Goal: Task Accomplishment & Management: Use online tool/utility

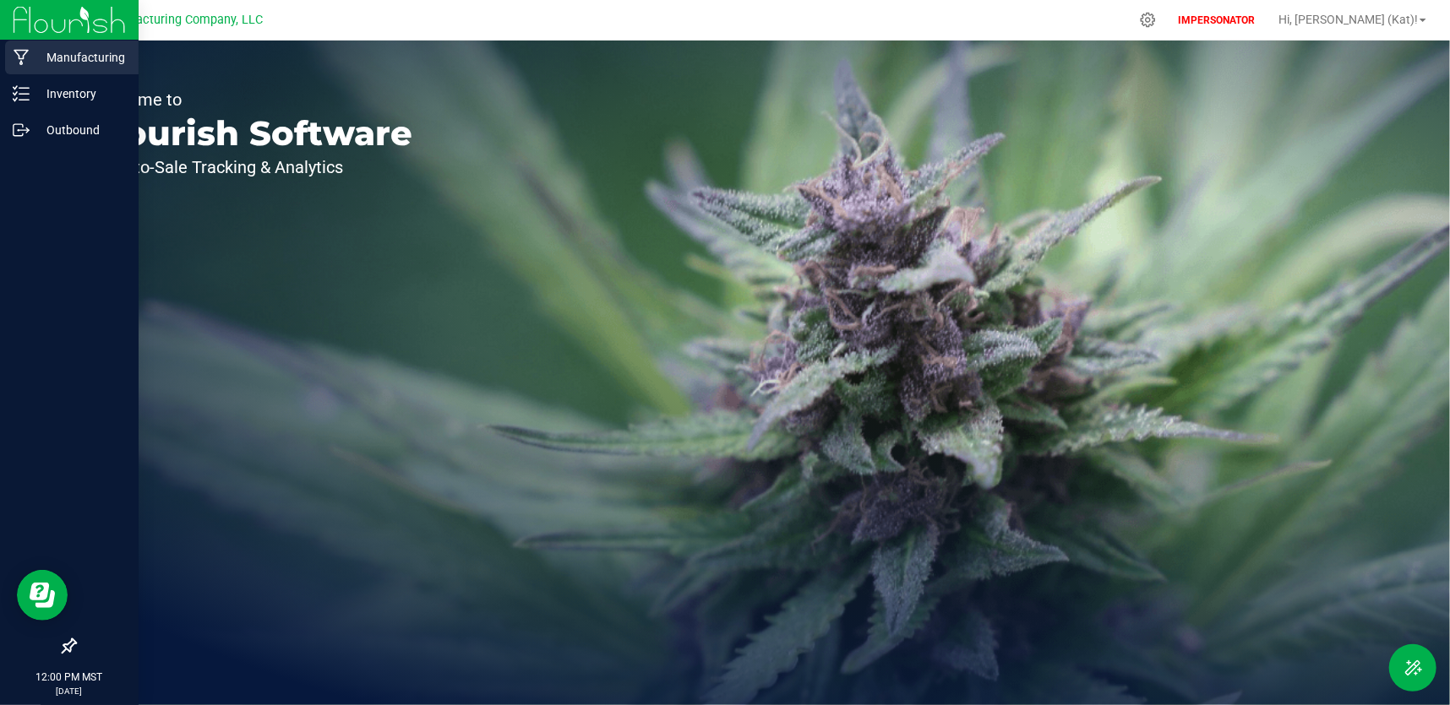
click at [30, 62] on p "Manufacturing" at bounding box center [80, 57] width 101 height 20
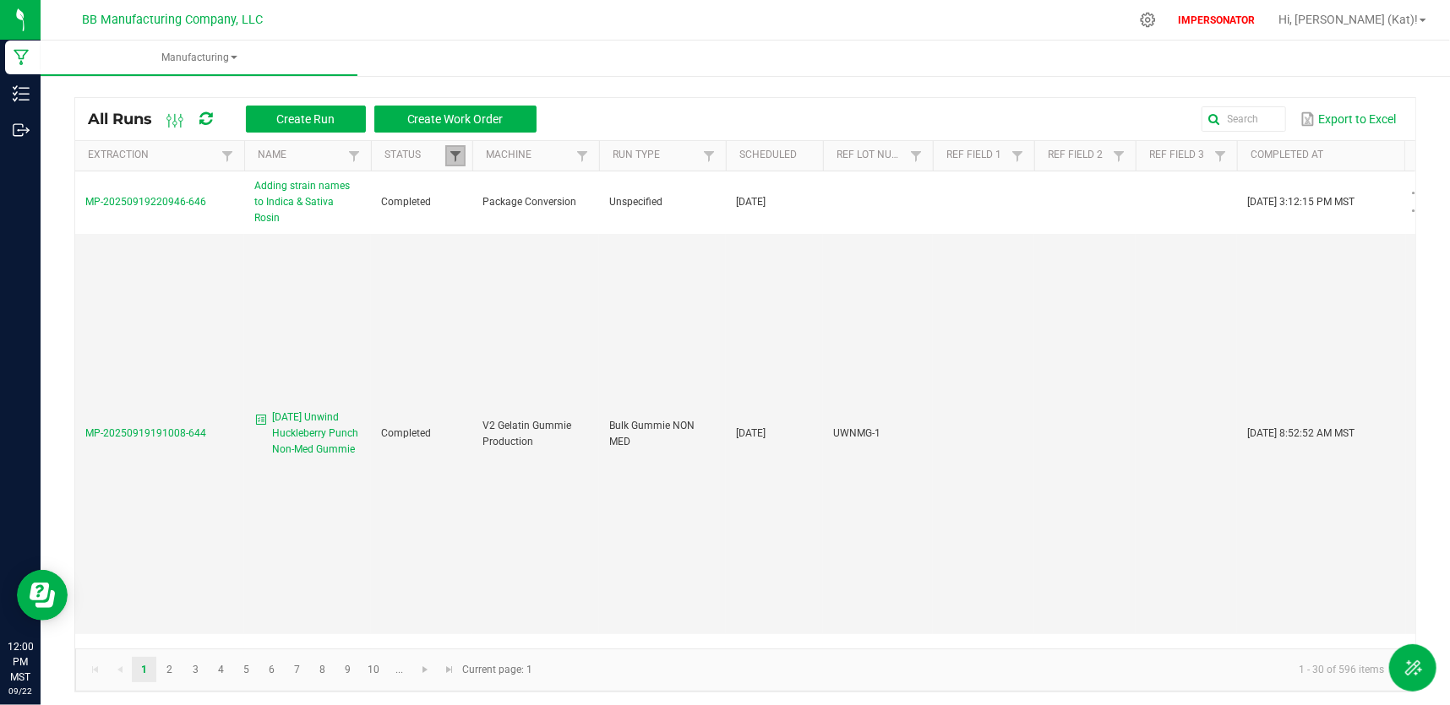
click at [450, 154] on span at bounding box center [456, 157] width 14 height 14
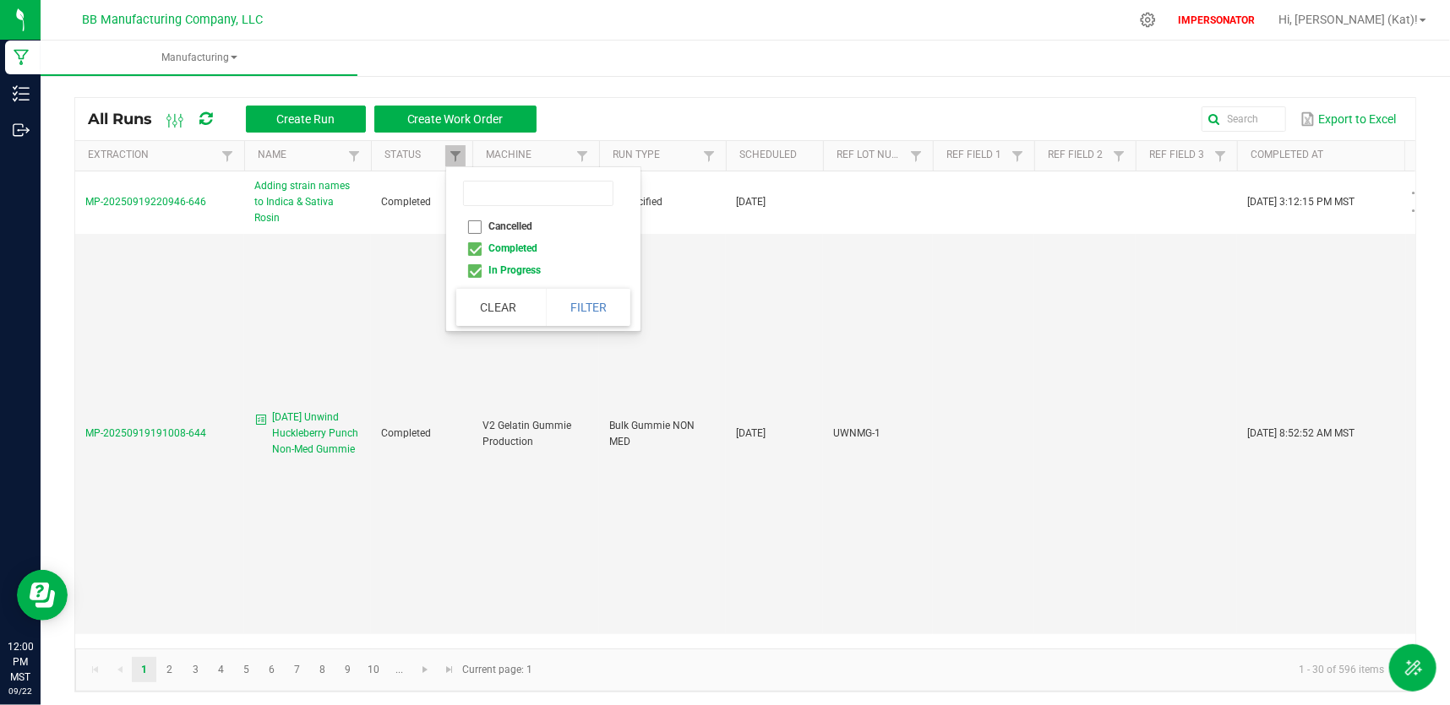
click at [474, 225] on li "Cancelled" at bounding box center [538, 226] width 164 height 22
checkbox input "true"
click at [559, 312] on button "Filter" at bounding box center [588, 307] width 84 height 37
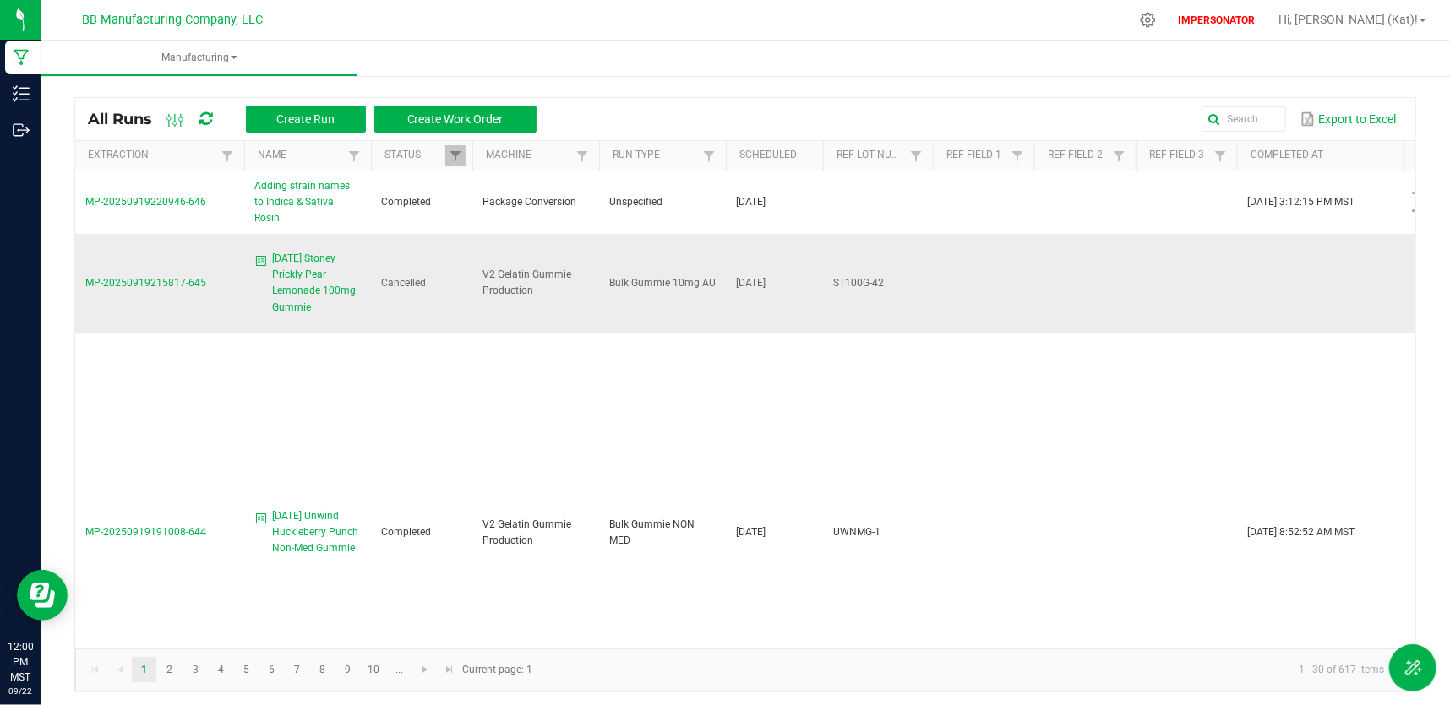
click at [169, 277] on span "MP-20250919215817-645" at bounding box center [145, 283] width 121 height 12
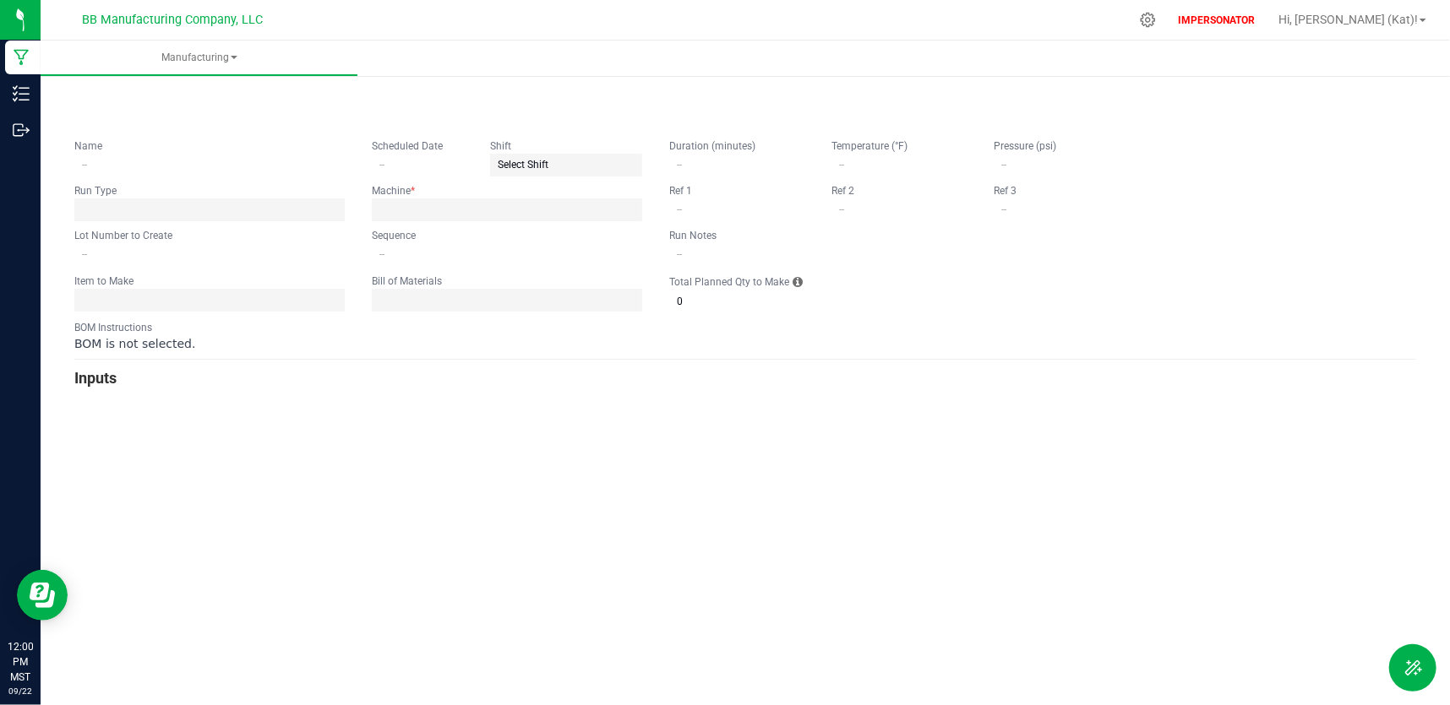
type input "[DATE] Stoney Prickly Pear Lemonade 100mg Gummie"
type input "[DATE]"
type input "ST100G-42"
type input "0"
type input "15"
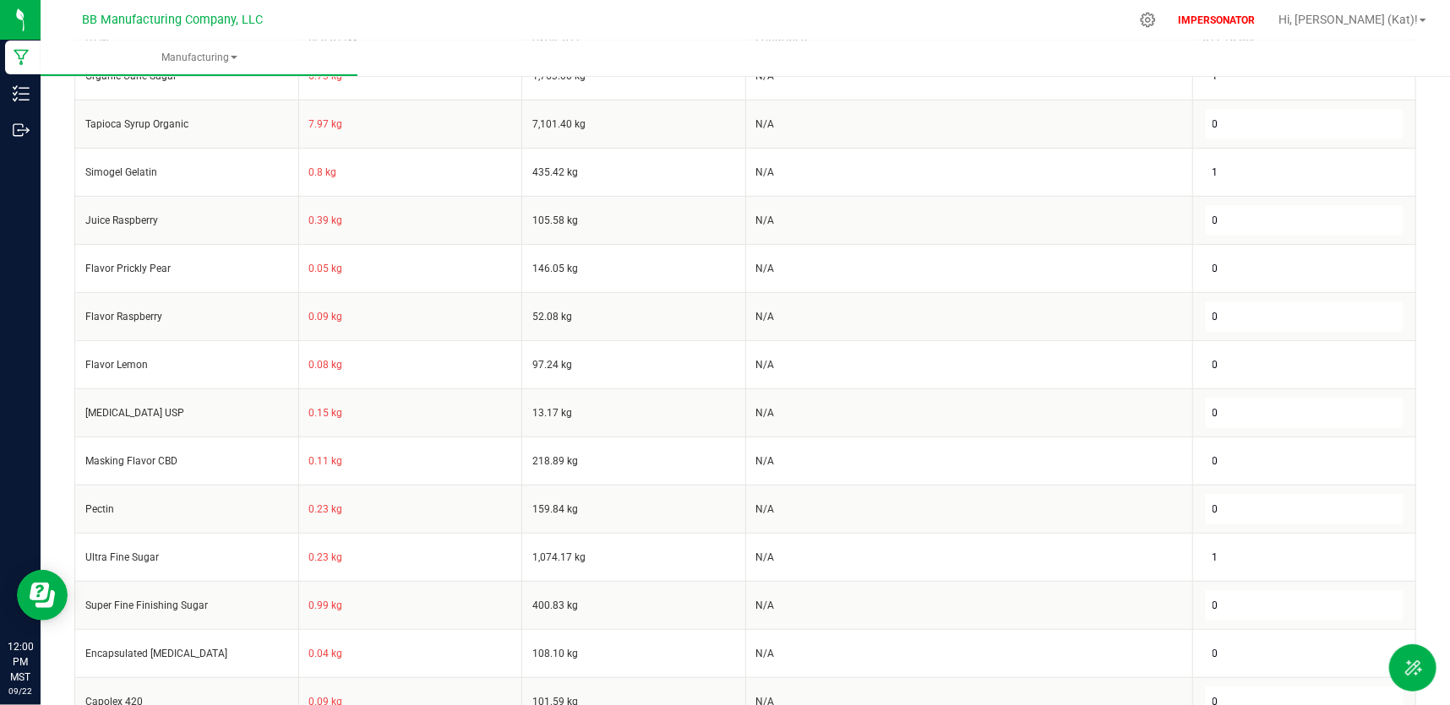
scroll to position [683, 0]
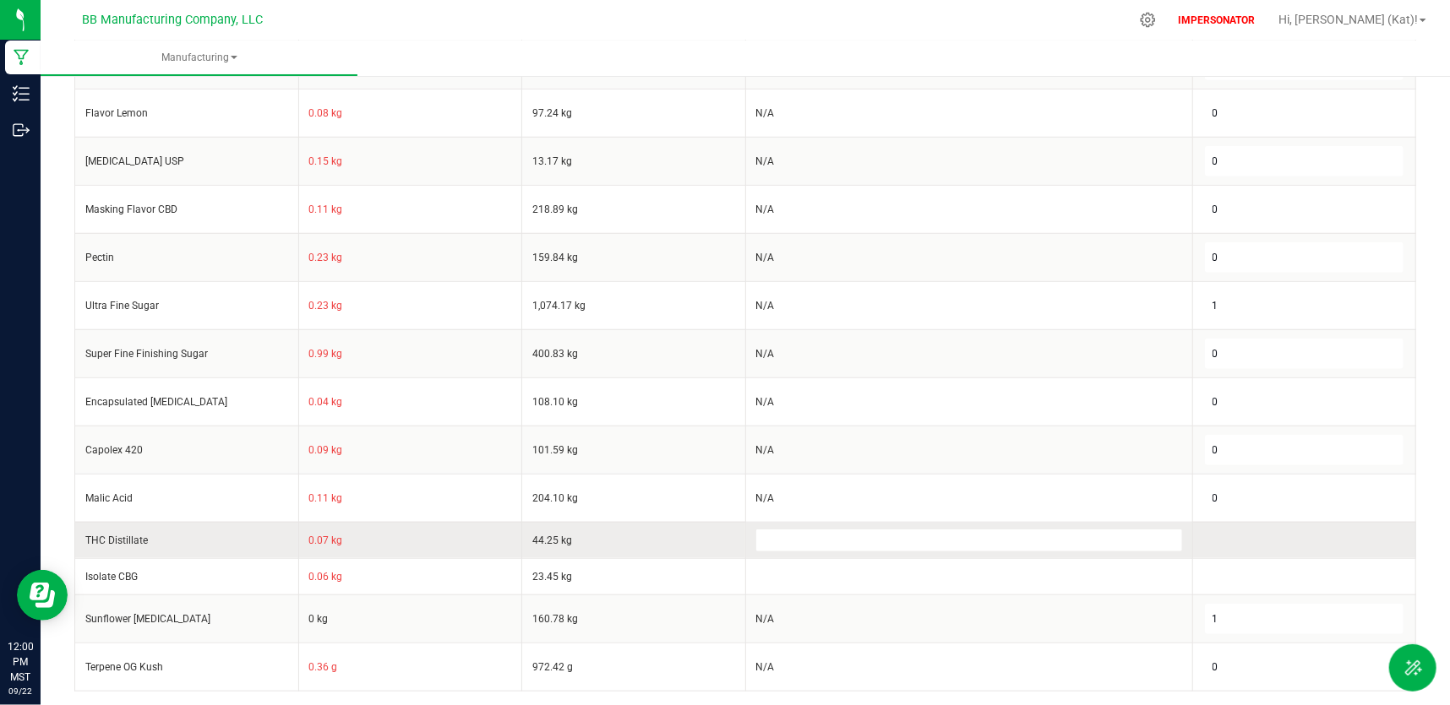
click at [878, 535] on app-multiselect-async at bounding box center [969, 540] width 426 height 12
click at [881, 542] on td at bounding box center [968, 540] width 447 height 36
click at [882, 542] on td at bounding box center [968, 540] width 447 height 36
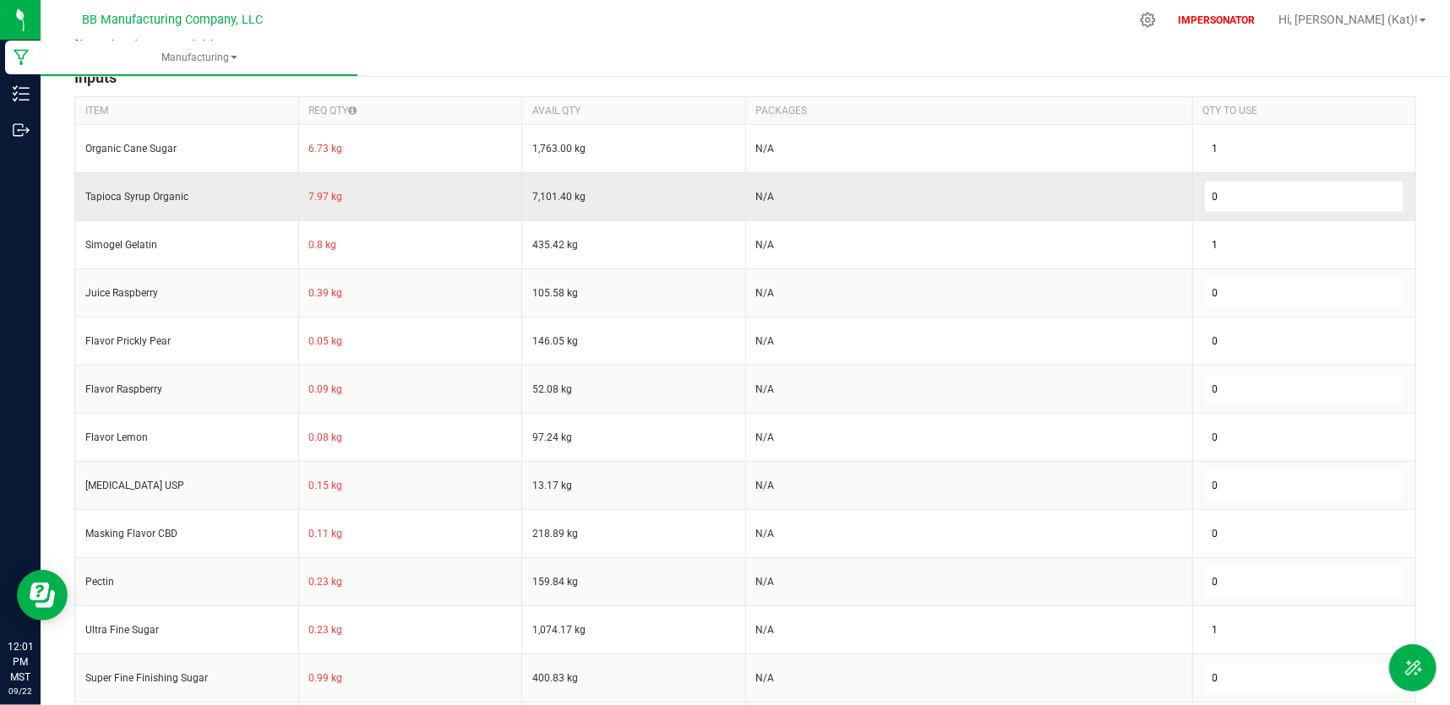
scroll to position [0, 0]
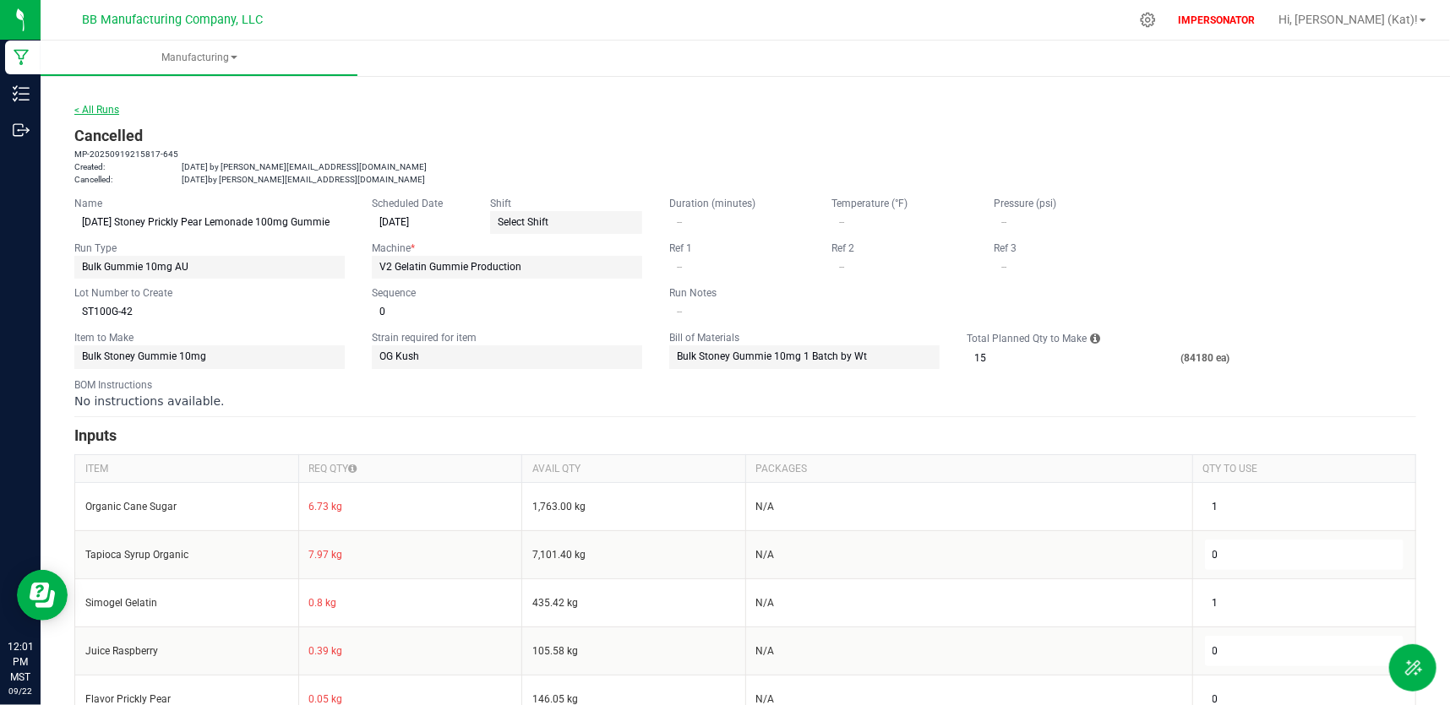
click at [113, 113] on link "< All Runs" at bounding box center [96, 110] width 45 height 12
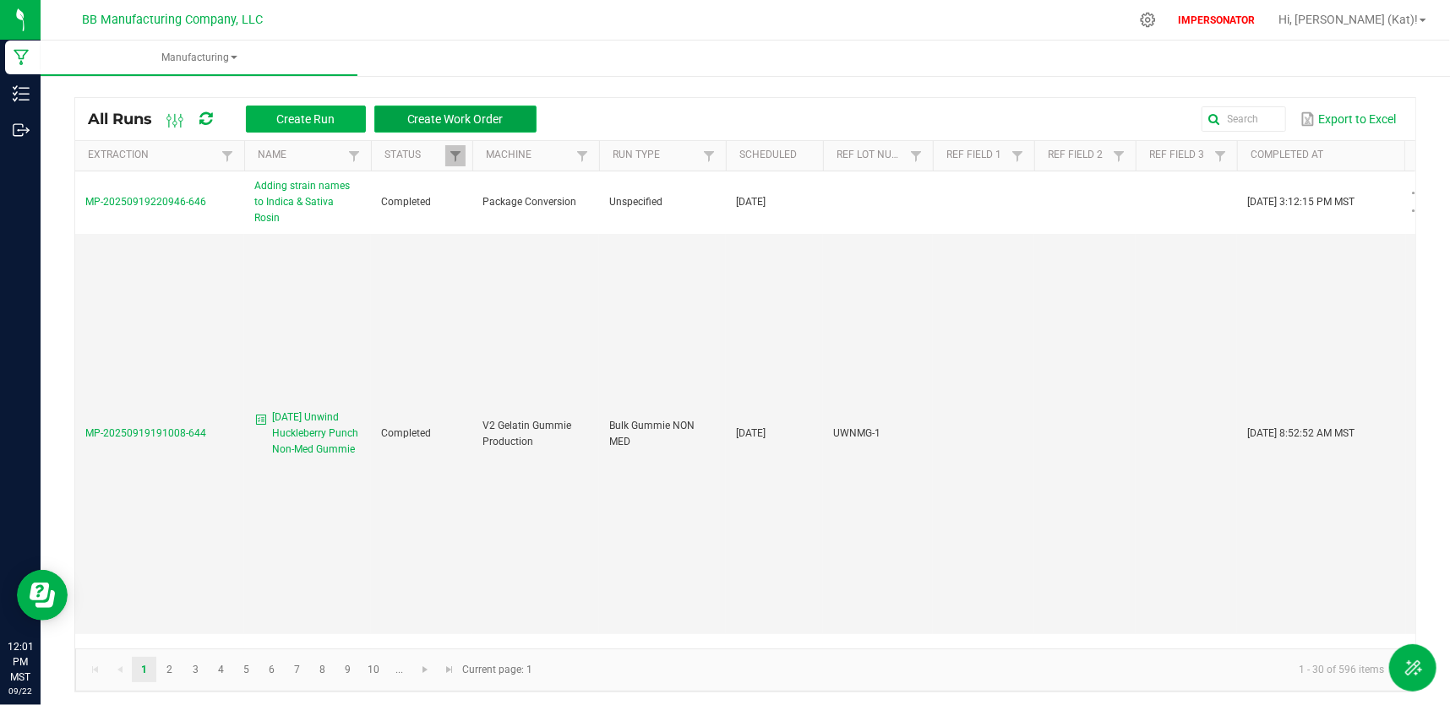
click at [473, 125] on span "Create Work Order" at bounding box center [455, 119] width 96 height 14
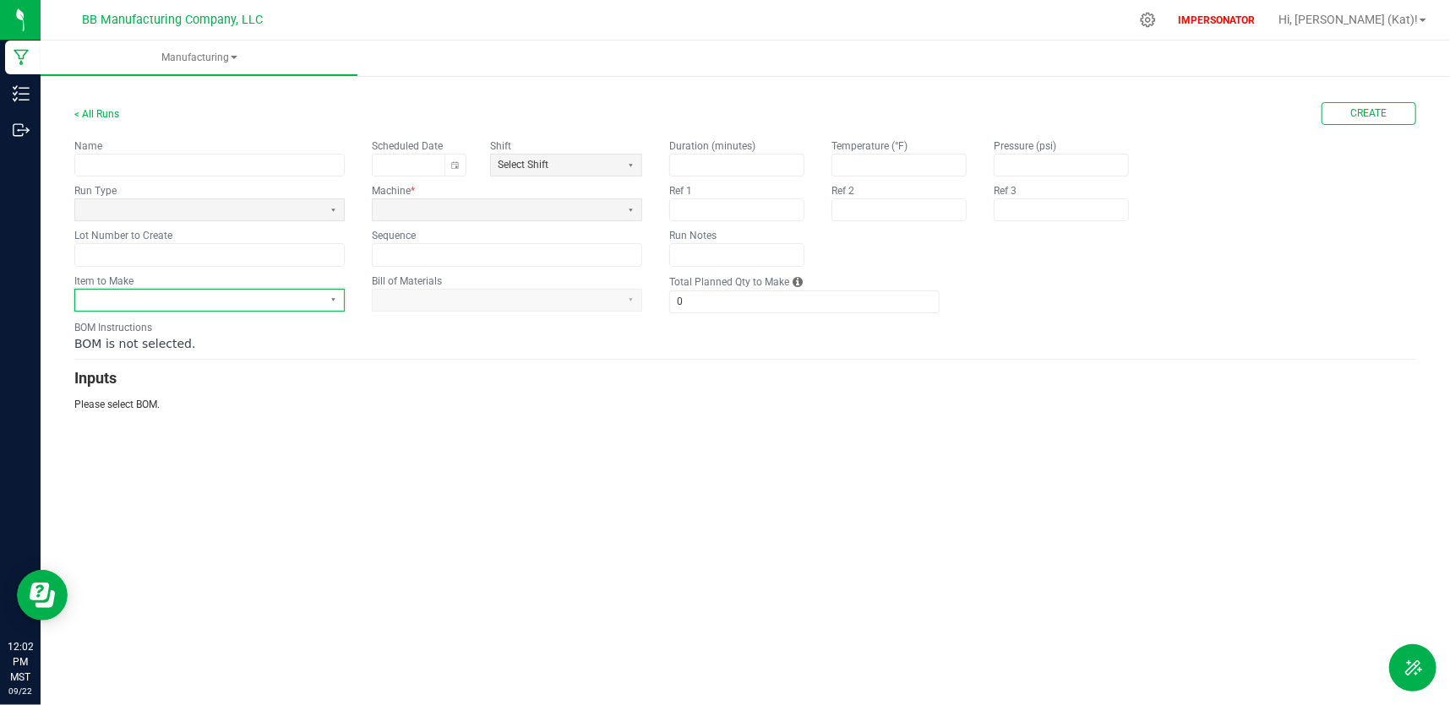
click at [330, 309] on kendo-dropdownlist at bounding box center [209, 300] width 270 height 23
click at [319, 297] on span at bounding box center [199, 300] width 248 height 21
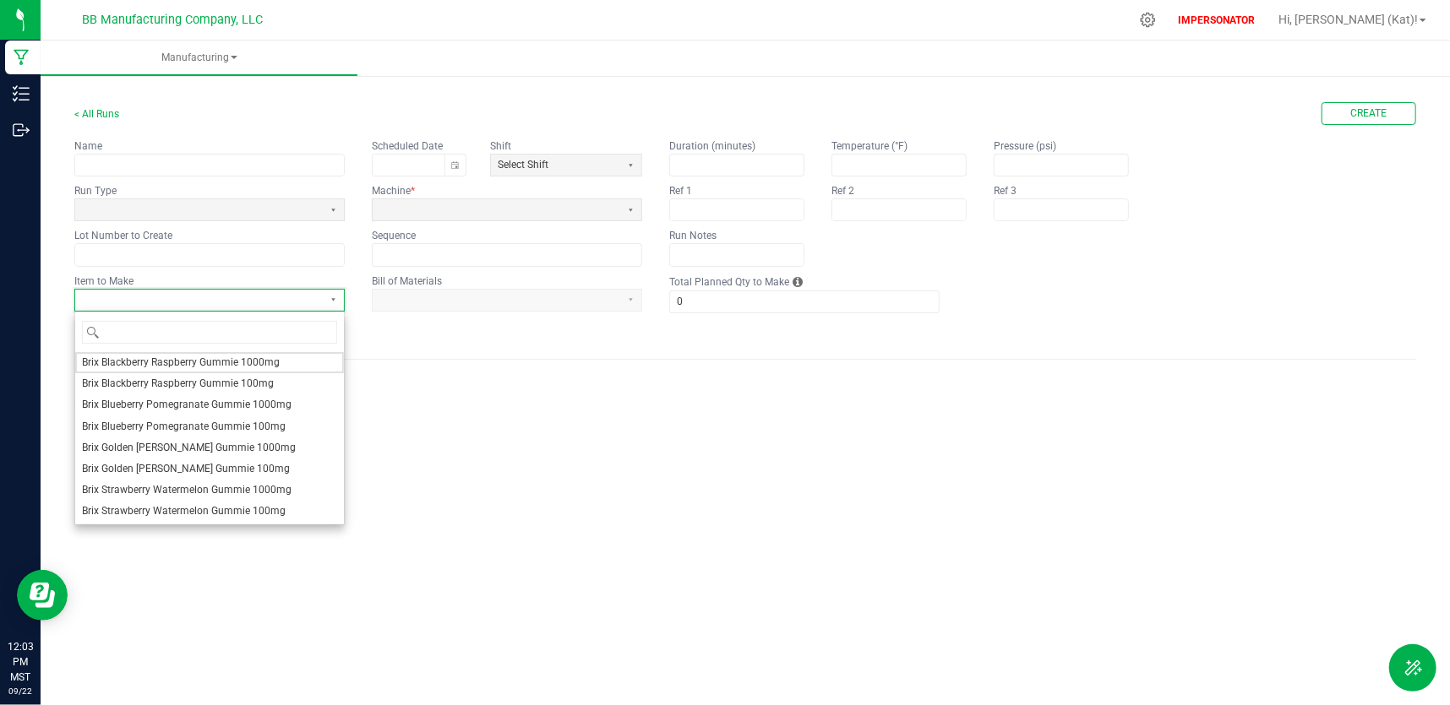
type input "Bulk Stoney Gummie 10mg"
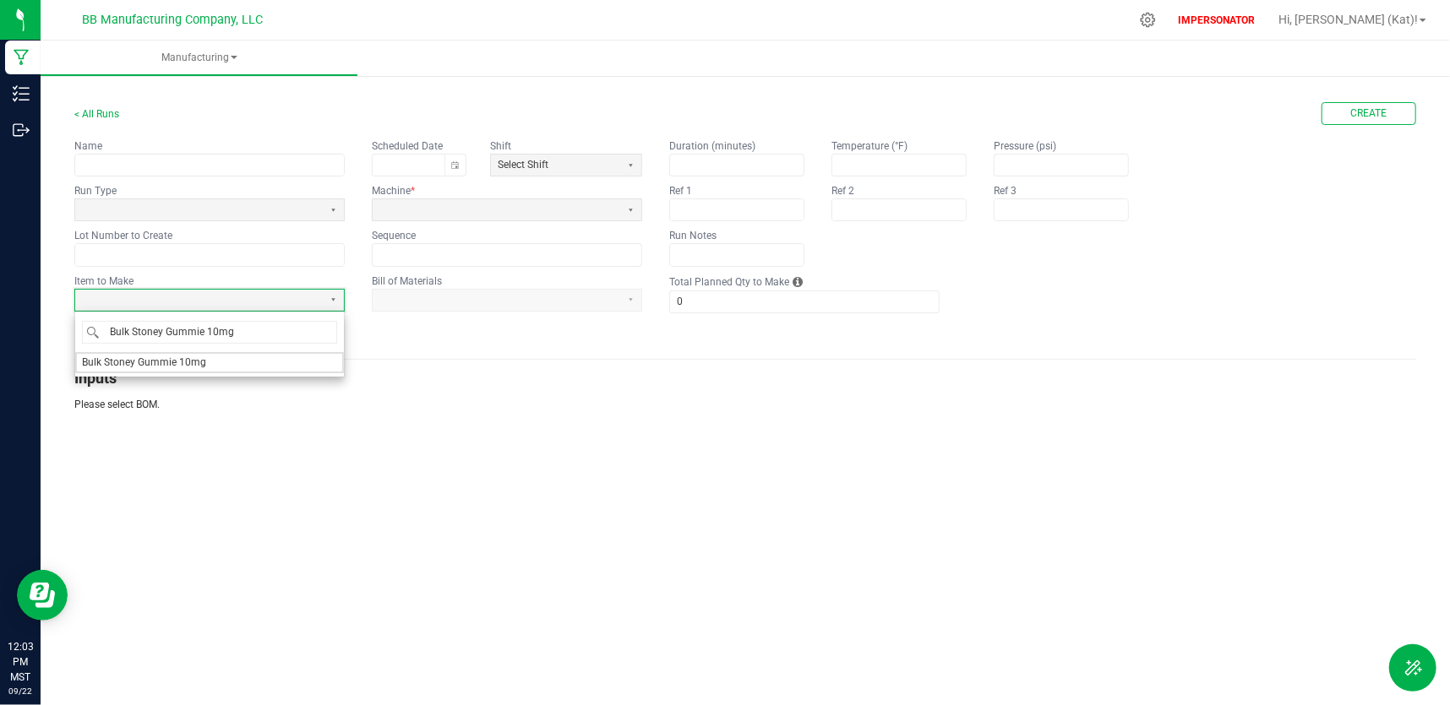
click at [312, 363] on li "Bulk Stoney Gummie 10mg" at bounding box center [209, 362] width 269 height 21
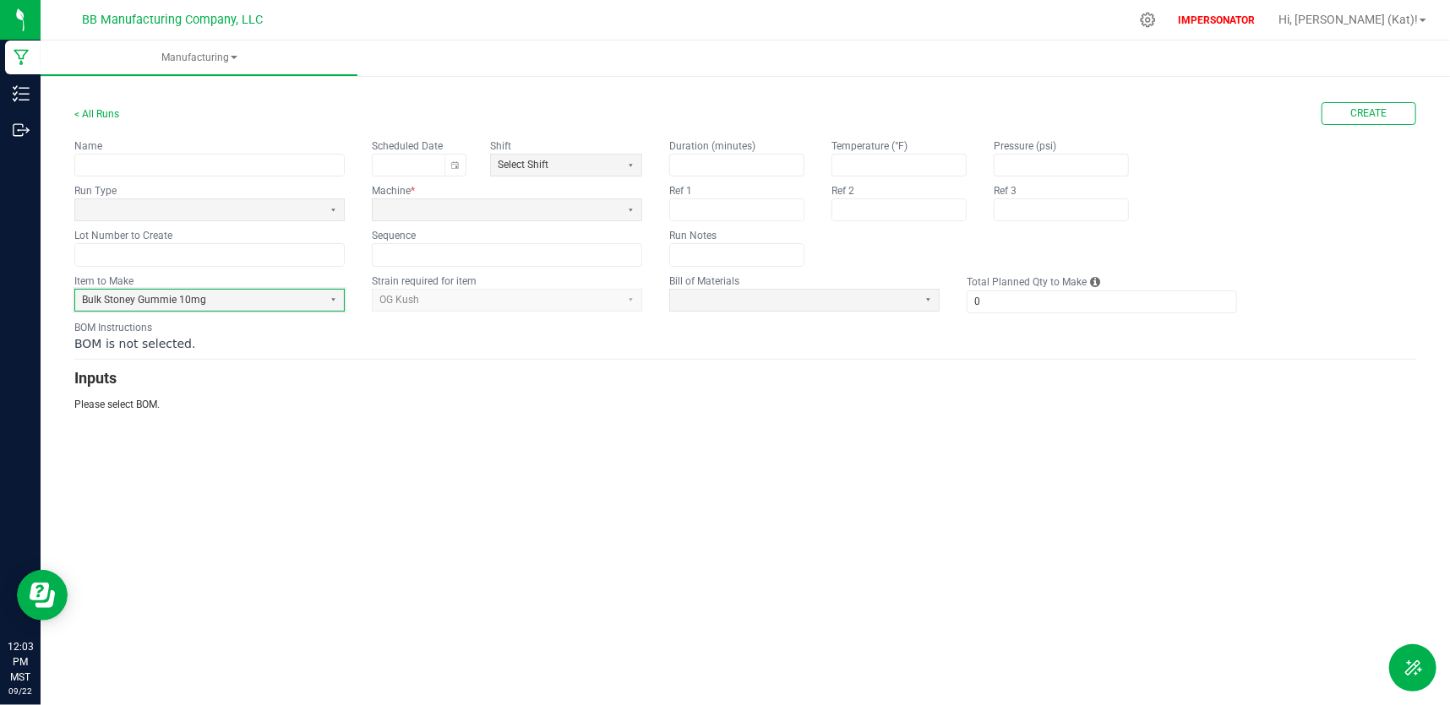
type input "1"
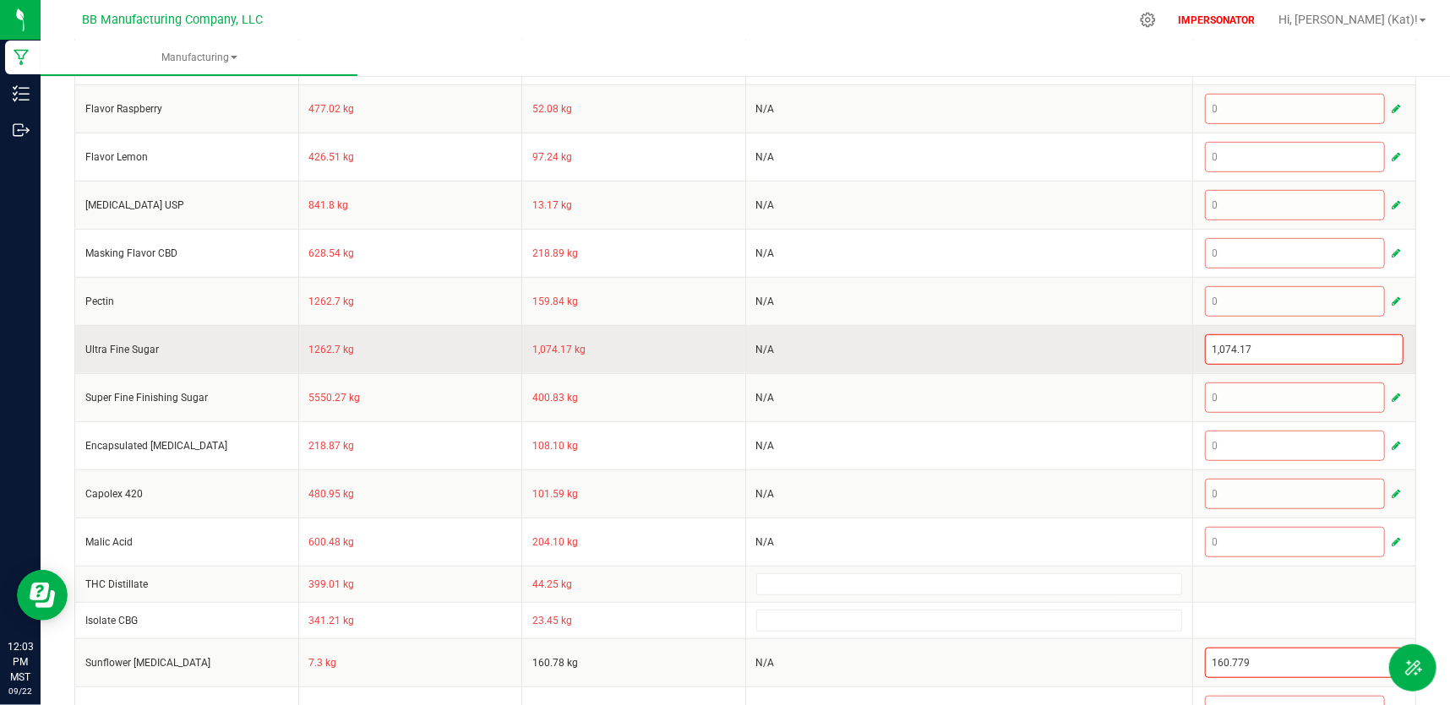
scroll to position [625, 0]
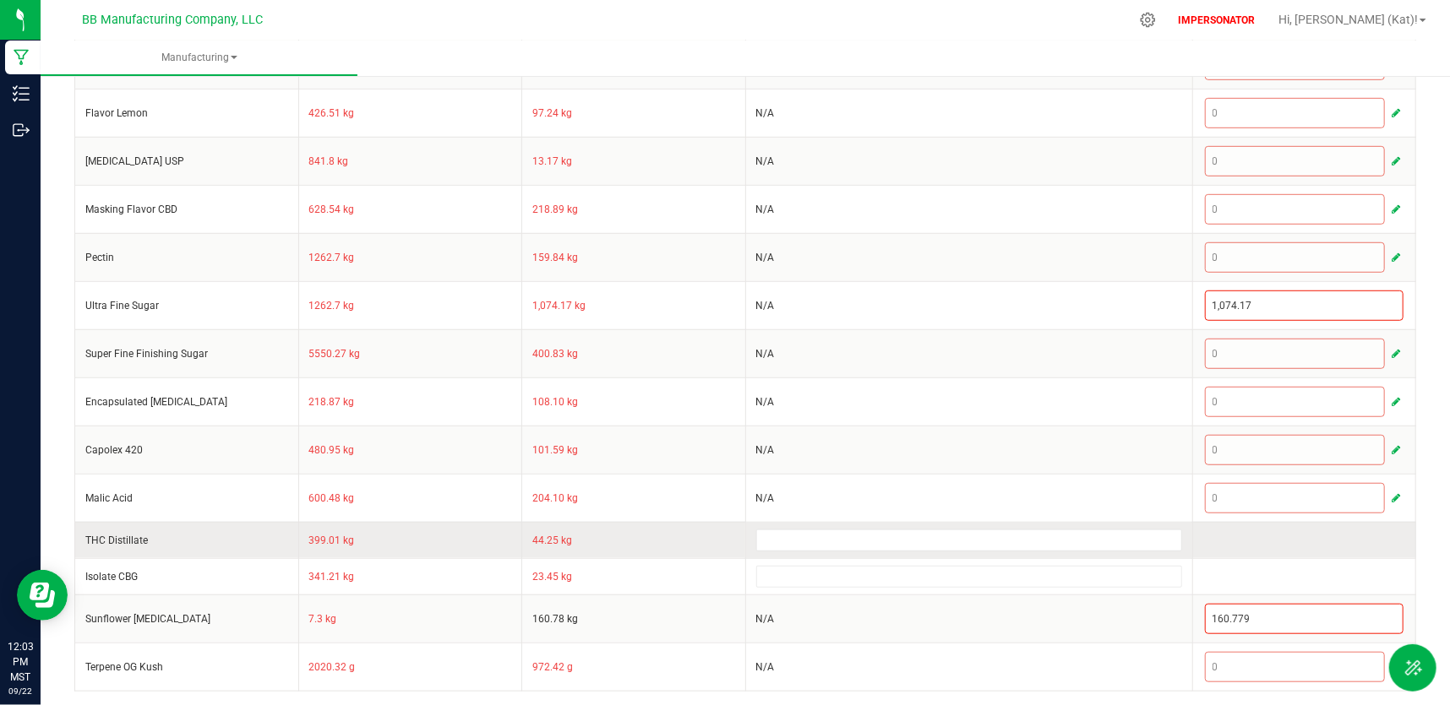
click at [917, 552] on td at bounding box center [968, 540] width 447 height 36
click at [917, 542] on input at bounding box center [969, 540] width 424 height 20
